Goal: Information Seeking & Learning: Learn about a topic

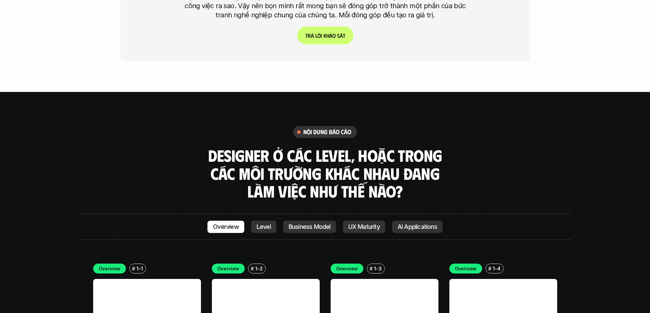
scroll to position [1808, 0]
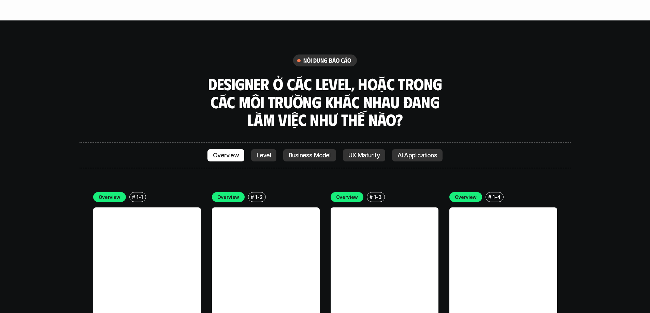
click at [262, 149] on link "Level" at bounding box center [263, 155] width 25 height 12
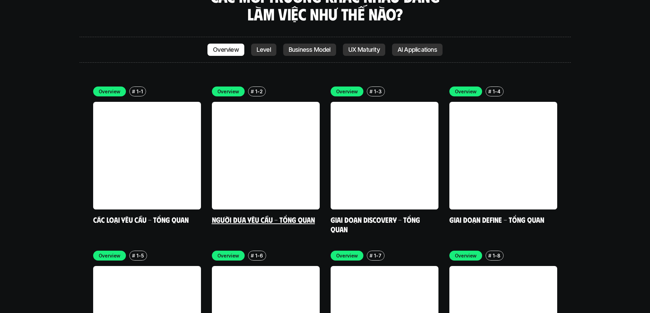
scroll to position [1985, 0]
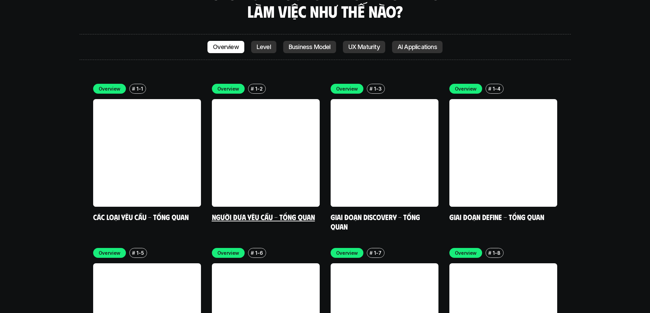
click at [269, 137] on link at bounding box center [266, 153] width 108 height 108
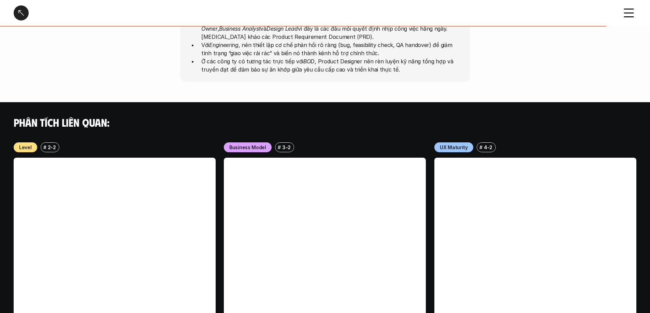
scroll to position [535, 0]
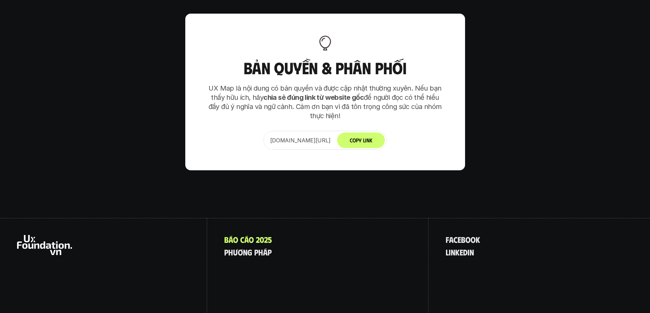
scroll to position [4284, 0]
click at [244, 248] on p "p h ư ơ n g p h á p" at bounding box center [247, 252] width 47 height 9
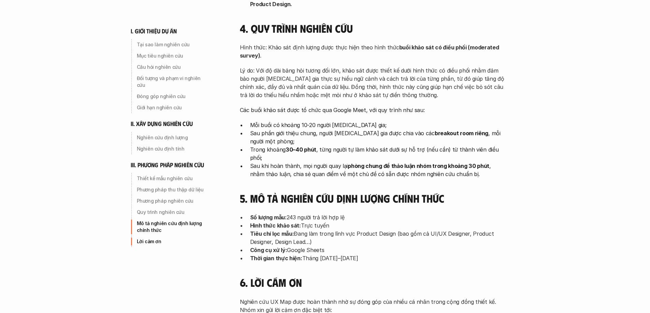
scroll to position [2198, 0]
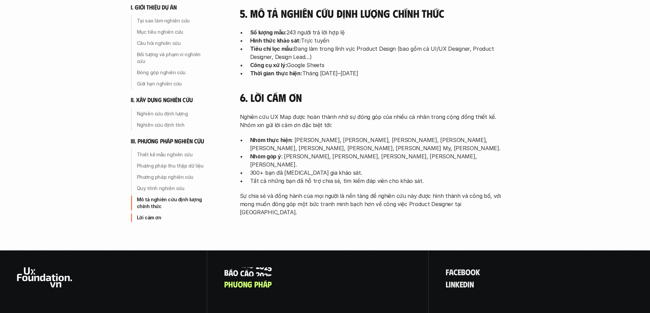
click at [259, 268] on p "B á o c á o 2 0 2 5" at bounding box center [248, 272] width 48 height 9
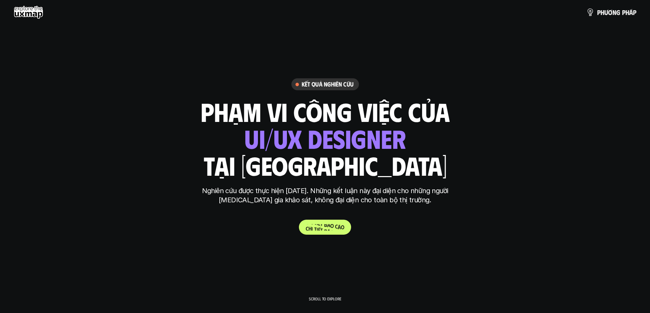
click at [308, 226] on p "C h i t i ế t b á o c á o" at bounding box center [325, 227] width 39 height 6
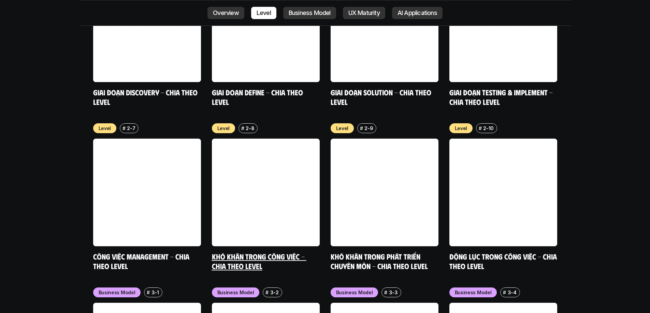
scroll to position [2742, 0]
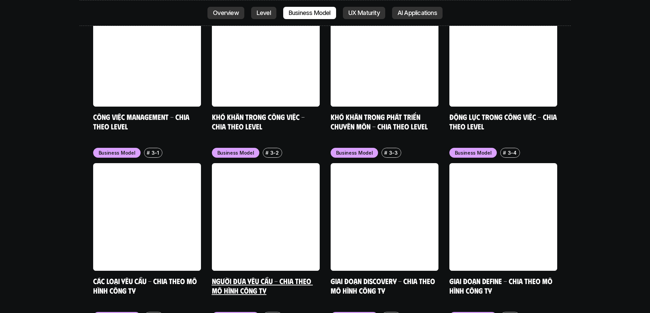
click at [265, 201] on link at bounding box center [266, 217] width 108 height 108
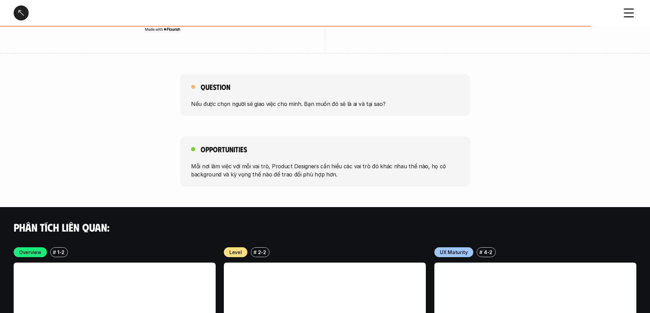
scroll to position [1262, 0]
